Goal: Navigation & Orientation: Find specific page/section

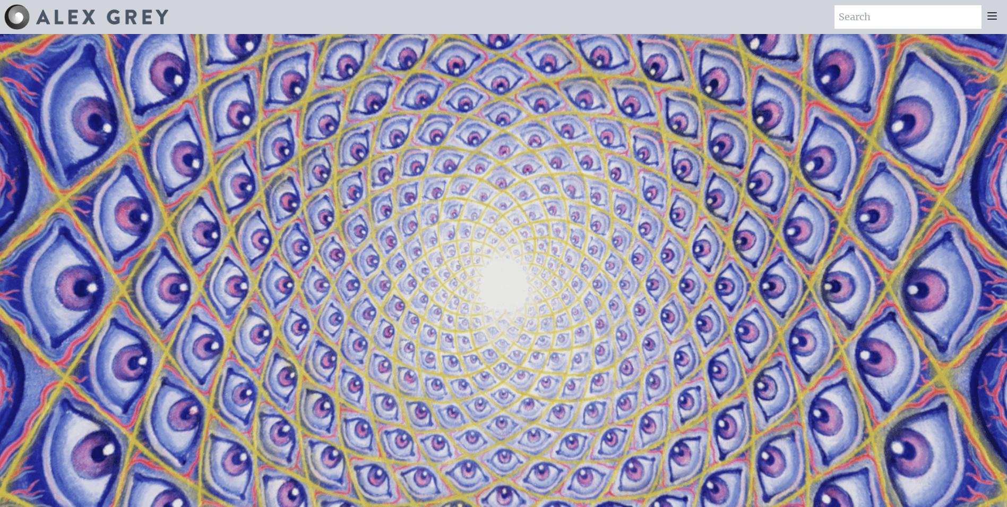
click at [992, 15] on icon at bounding box center [992, 16] width 13 height 13
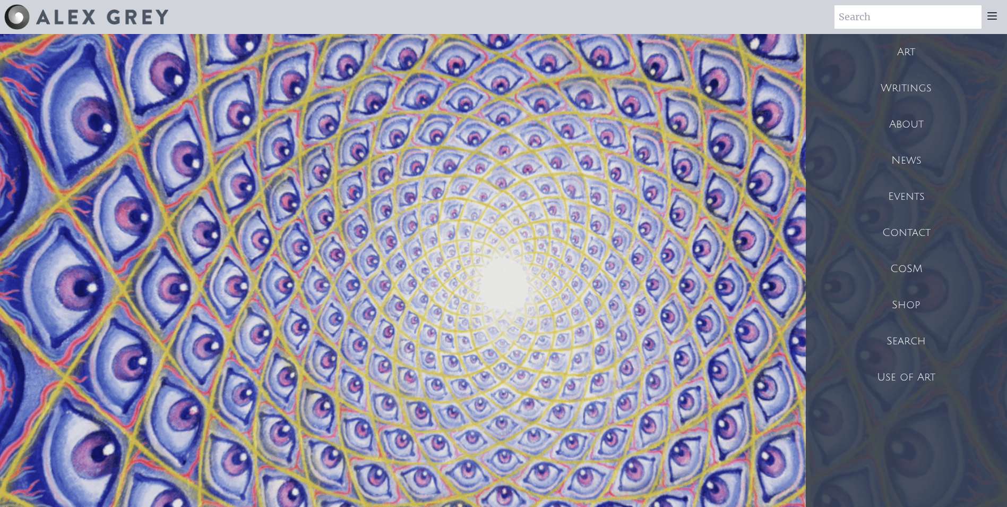
click at [904, 307] on div "Shop" at bounding box center [906, 305] width 201 height 36
